Goal: Information Seeking & Learning: Check status

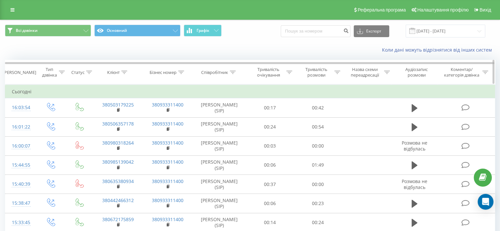
click at [314, 72] on div "Тривалість розмови" at bounding box center [316, 72] width 33 height 11
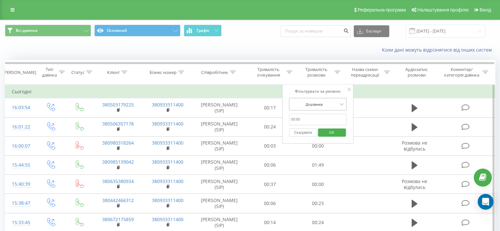
click at [323, 102] on div at bounding box center [314, 104] width 47 height 6
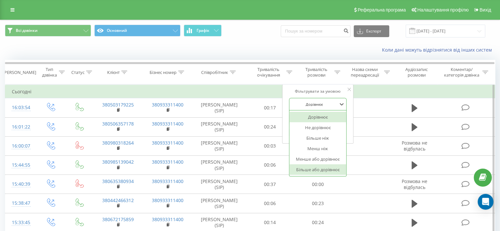
click at [324, 166] on div "Більше або дорівнює" at bounding box center [317, 169] width 57 height 11
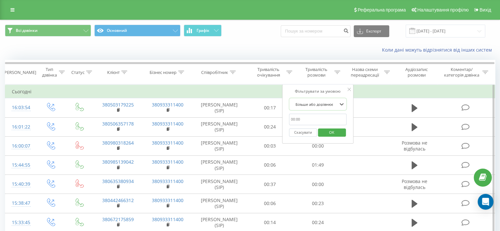
click at [325, 119] on input "text" at bounding box center [318, 119] width 58 height 11
type input "01:00"
click at [325, 132] on span "OK" at bounding box center [331, 132] width 18 height 10
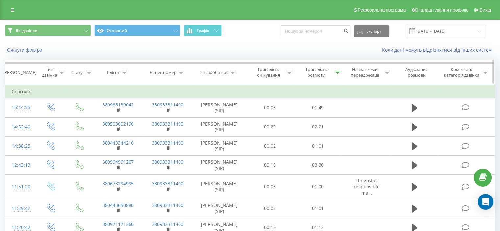
click at [314, 68] on div "Тривалість розмови" at bounding box center [316, 72] width 33 height 11
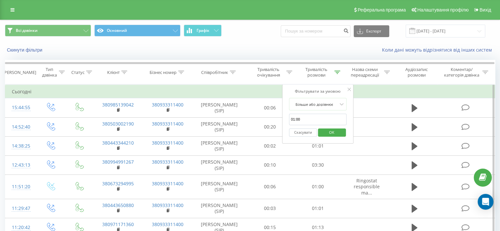
click at [305, 132] on button "Скасувати" at bounding box center [303, 132] width 28 height 8
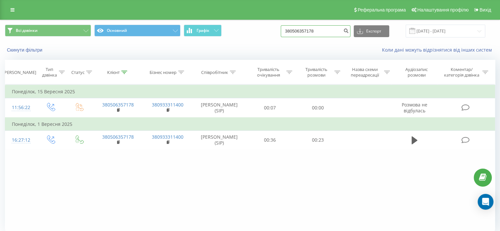
drag, startPoint x: 319, startPoint y: 33, endPoint x: 258, endPoint y: 31, distance: 61.1
click at [254, 33] on div "Всі дзвінки Основний Графік 380506357178 Експорт .csv .xls .xlsx 23.06.2025 - 2…" at bounding box center [250, 31] width 490 height 13
paste input "445 009 000"
type input "380 445 009 000"
click at [349, 32] on icon "submit" at bounding box center [346, 30] width 6 height 4
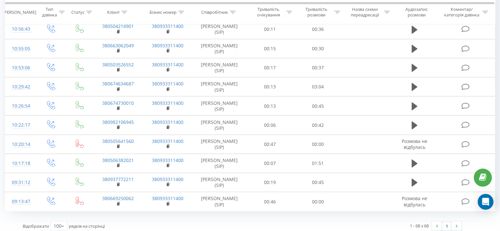
scroll to position [42, 0]
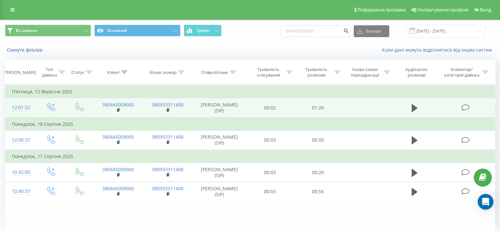
click at [406, 109] on td at bounding box center [414, 107] width 46 height 19
click at [413, 102] on td at bounding box center [414, 107] width 46 height 19
click at [412, 108] on icon at bounding box center [414, 108] width 6 height 8
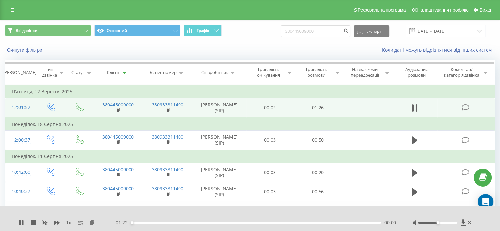
click at [196, 223] on div "00:00" at bounding box center [256, 223] width 250 height 2
click at [250, 222] on div "00:39" at bounding box center [256, 223] width 250 height 2
click at [272, 220] on div "- 00:42 00:40 00:40" at bounding box center [255, 222] width 282 height 7
click at [282, 223] on div "00:41" at bounding box center [256, 223] width 250 height 2
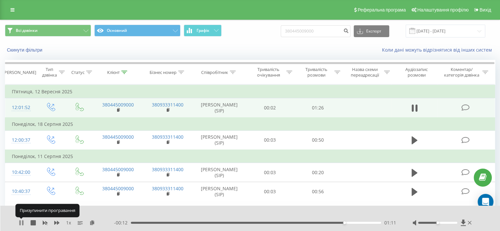
click at [23, 224] on icon at bounding box center [22, 222] width 1 height 5
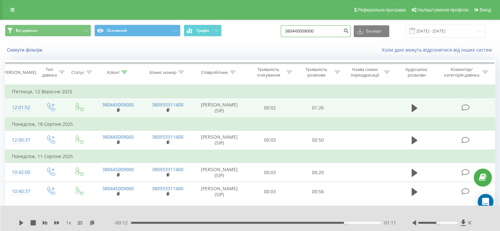
drag, startPoint x: 323, startPoint y: 30, endPoint x: 269, endPoint y: 31, distance: 54.2
click at [269, 31] on div "Всі дзвінки Основний Графік 380445009000 Експорт .csv .xls .xlsx 23.06.2025 - 2…" at bounding box center [250, 31] width 490 height 13
paste input "380671119672"
type input "380671119672"
click at [347, 31] on button "submit" at bounding box center [345, 31] width 9 height 12
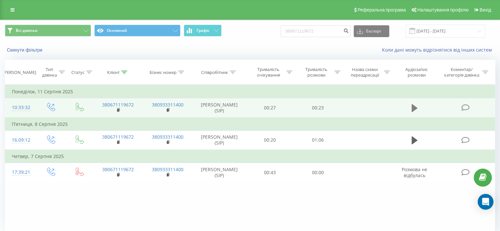
click at [416, 111] on icon at bounding box center [414, 107] width 6 height 9
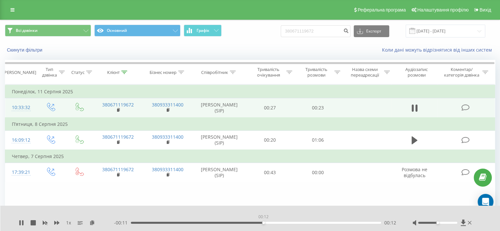
click at [263, 222] on div "00:12" at bounding box center [256, 223] width 250 height 2
click at [18, 220] on div "1 x - 00:08 00:15 00:15" at bounding box center [250, 218] width 500 height 25
click at [24, 220] on icon at bounding box center [21, 222] width 5 height 5
drag, startPoint x: 335, startPoint y: 36, endPoint x: 269, endPoint y: 33, distance: 65.4
click at [269, 33] on div "Всі дзвінки Основний Графік 380671119672 Експорт .csv .xls .xlsx 23.06.2025 - 2…" at bounding box center [250, 31] width 490 height 13
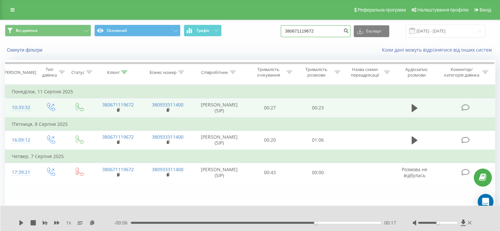
paste input "0800301400"
click at [289, 32] on div "Всі дзвінки Основний Графік 0800301400 Експорт .csv .xls .xlsx 23.06.2025 - 23.…" at bounding box center [250, 31] width 490 height 13
click at [292, 30] on input "0800301400" at bounding box center [316, 31] width 70 height 12
type input "380800301400"
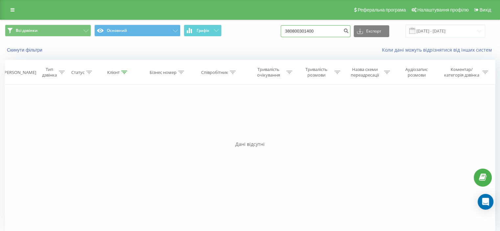
drag, startPoint x: 343, startPoint y: 28, endPoint x: 241, endPoint y: 27, distance: 101.5
click at [241, 27] on div "Всі дзвінки Основний Графік 380800301400 Експорт .csv .xls .xlsx [DATE] - [DATE]" at bounding box center [250, 31] width 490 height 13
paste input "970664797"
type input "380970664797"
click at [349, 30] on icon "submit" at bounding box center [346, 30] width 6 height 4
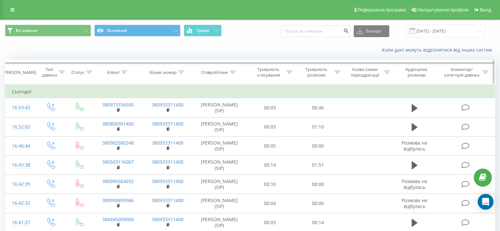
click at [327, 68] on div "Тривалість розмови" at bounding box center [316, 72] width 33 height 11
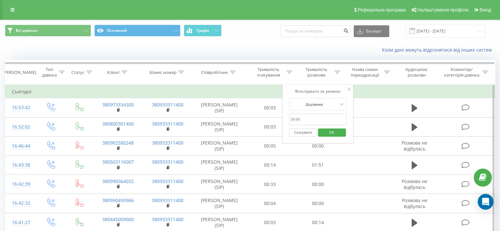
click at [315, 119] on input "text" at bounding box center [318, 119] width 58 height 11
type input "01:00"
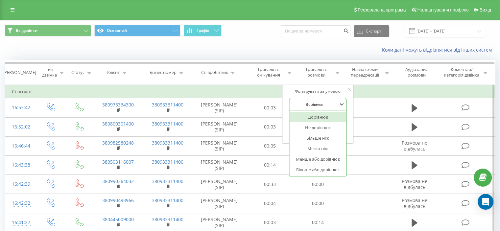
click at [331, 106] on div at bounding box center [314, 104] width 47 height 6
click at [317, 169] on div "Більше або дорівнює" at bounding box center [317, 169] width 57 height 11
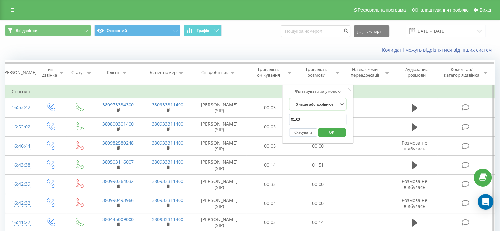
click at [324, 132] on span "OK" at bounding box center [331, 132] width 18 height 10
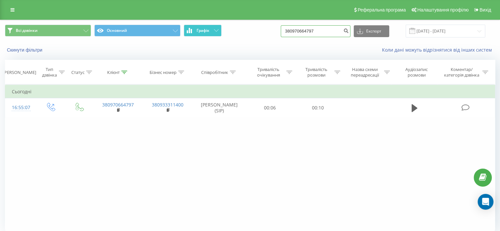
drag, startPoint x: 339, startPoint y: 31, endPoint x: 212, endPoint y: 30, distance: 127.5
click at [212, 30] on div "Всі дзвінки Основний Графік 380970664797 Експорт .csv .xls .xlsx [DATE] - [DATE]" at bounding box center [250, 31] width 490 height 13
paste input "0800301400"
click at [294, 29] on input "0800301400" at bounding box center [316, 31] width 70 height 12
type input "380800301400"
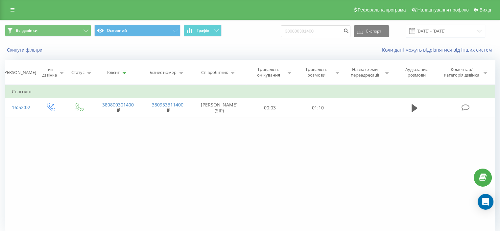
click at [292, 173] on div "Фільтрувати за умовою Дорівнює Введіть значення Скасувати OK Фільтрувати за умо…" at bounding box center [250, 158] width 490 height 148
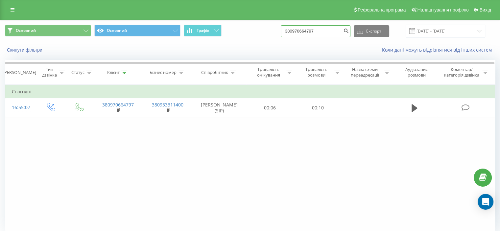
drag, startPoint x: 330, startPoint y: 32, endPoint x: 262, endPoint y: 32, distance: 67.7
click at [262, 32] on div "Основний Основний Графік 380970664797 Експорт .csv .xls .xlsx 23.06.2025 - 23.0…" at bounding box center [250, 31] width 490 height 13
paste input "672573194"
type input "380672573194"
click at [349, 32] on icon "submit" at bounding box center [346, 30] width 6 height 4
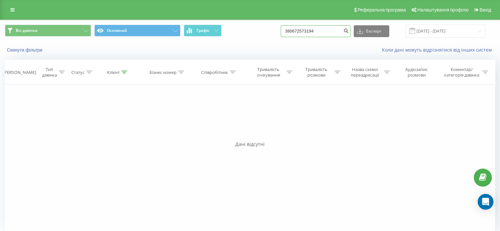
drag, startPoint x: 328, startPoint y: 32, endPoint x: 258, endPoint y: 33, distance: 70.6
click at [261, 33] on div "Всі дзвінки Основний Графік 380672573194 Експорт .csv .xls .xlsx [DATE] - [DATE]" at bounding box center [250, 31] width 490 height 13
paste input "800334542"
type input "380800334542"
drag, startPoint x: 328, startPoint y: 34, endPoint x: 280, endPoint y: 32, distance: 48.0
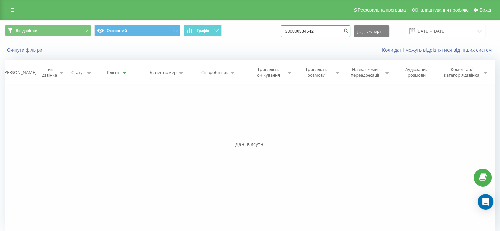
click at [281, 32] on div "Всі дзвінки Основний Графік 380800334542 Експорт .csv .xls .xlsx 23.06.2025 - 2…" at bounding box center [250, 31] width 490 height 13
paste input "978510155"
type input "380978510155"
click at [349, 32] on icon "submit" at bounding box center [346, 30] width 6 height 4
drag, startPoint x: 330, startPoint y: 33, endPoint x: 296, endPoint y: 34, distance: 33.9
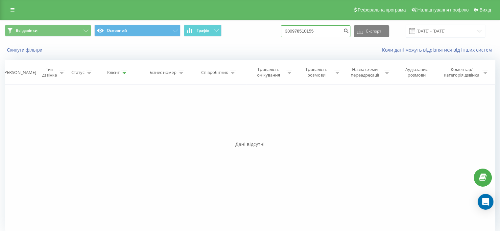
click at [296, 34] on input "380978510155" at bounding box center [316, 31] width 70 height 12
paste input "3"
drag, startPoint x: 332, startPoint y: 33, endPoint x: 273, endPoint y: 31, distance: 59.8
click at [273, 31] on div "Всі дзвінки Основний Графік 3380978510155 Експорт .csv .xls .xlsx [DATE] - [DAT…" at bounding box center [250, 31] width 490 height 13
paste input
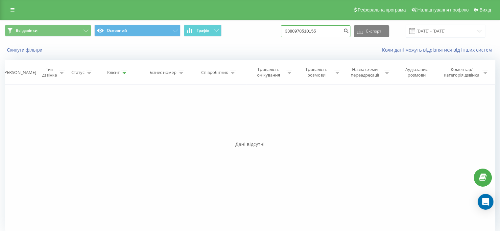
type input "380978510155"
click at [349, 30] on icon "submit" at bounding box center [346, 30] width 6 height 4
click at [341, 141] on div "Дані відсутні" at bounding box center [250, 144] width 490 height 7
drag, startPoint x: 293, startPoint y: 30, endPoint x: 282, endPoint y: 30, distance: 11.5
click at [289, 30] on div "Всі дзвінки Основний Графік 380978510155 Експорт .csv .xls .xlsx [DATE] - [DATE]" at bounding box center [250, 31] width 490 height 13
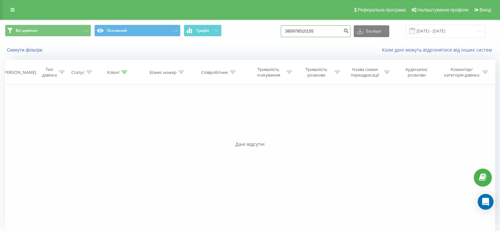
paste input "502018049"
type input "380502018049"
click at [349, 31] on icon "submit" at bounding box center [346, 30] width 6 height 4
drag, startPoint x: 331, startPoint y: 33, endPoint x: 265, endPoint y: 32, distance: 66.0
click at [268, 33] on div "Всі дзвінки Основний Графік 380502018049 Експорт .csv .xls .xlsx 23.06.2025 - 2…" at bounding box center [250, 31] width 490 height 13
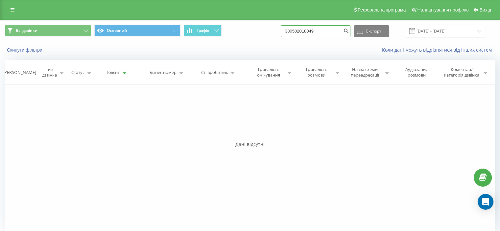
paste input "672722157"
type input "380672722157"
click at [350, 34] on button "submit" at bounding box center [345, 31] width 9 height 12
drag, startPoint x: 336, startPoint y: 31, endPoint x: 248, endPoint y: 23, distance: 89.0
click at [248, 23] on div "Всі дзвінки Основний Графік 380672722157 Експорт .csv .xls .xlsx [DATE] - [DATE]" at bounding box center [249, 31] width 499 height 22
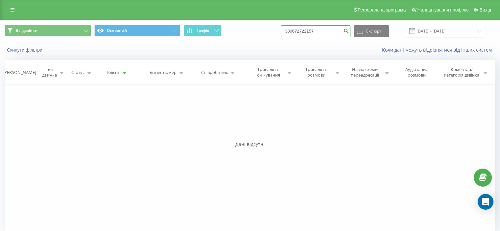
paste input "3741498"
type input "380673741498"
click at [349, 31] on icon "submit" at bounding box center [346, 30] width 6 height 4
